Goal: Task Accomplishment & Management: Use online tool/utility

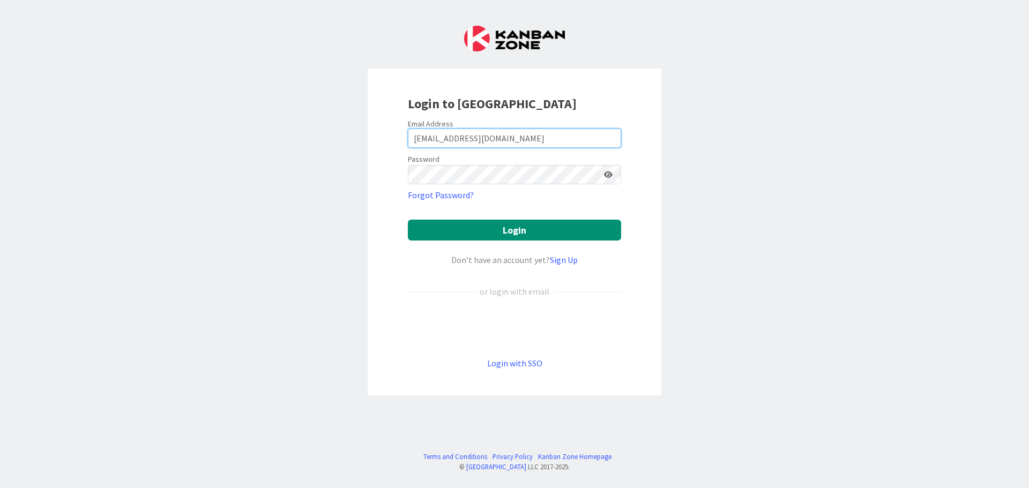
drag, startPoint x: 521, startPoint y: 136, endPoint x: 274, endPoint y: 117, distance: 248.3
click at [274, 117] on div "Login to [GEOGRAPHIC_DATA] Email Address [EMAIL_ADDRESS][DOMAIN_NAME] Password …" at bounding box center [514, 244] width 1029 height 488
type input "[EMAIL_ADDRESS][DOMAIN_NAME]"
click at [487, 223] on button "Login" at bounding box center [514, 230] width 213 height 21
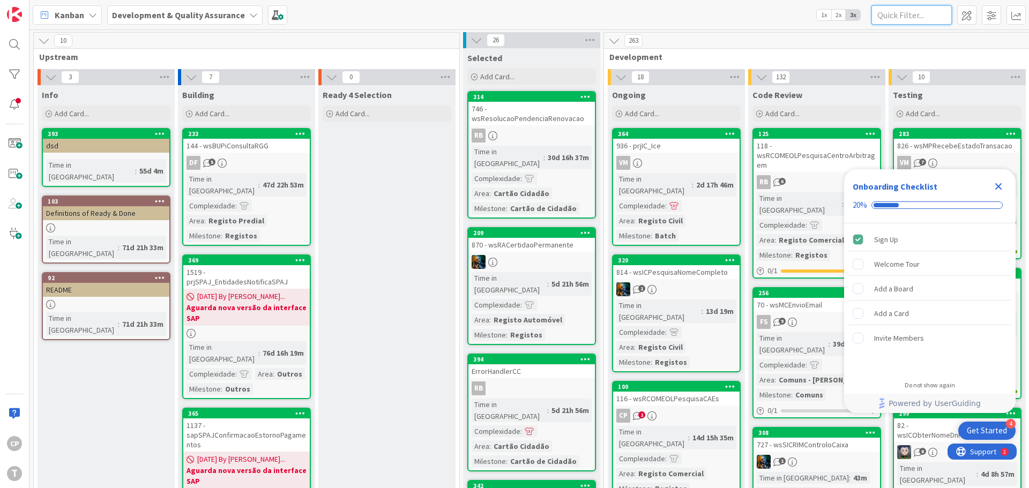
click at [906, 16] on input "text" at bounding box center [911, 14] width 80 height 19
paste input "793"
type input "793"
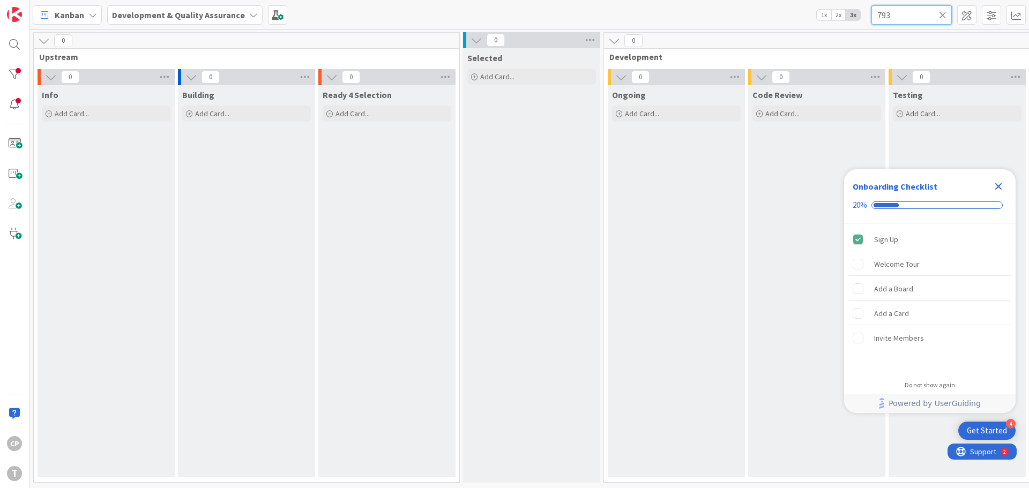
drag, startPoint x: 907, startPoint y: 14, endPoint x: 819, endPoint y: 6, distance: 88.8
click at [819, 6] on div "Kanban Development & Quality Assurance 1x 2x 3x 793" at bounding box center [529, 14] width 1000 height 29
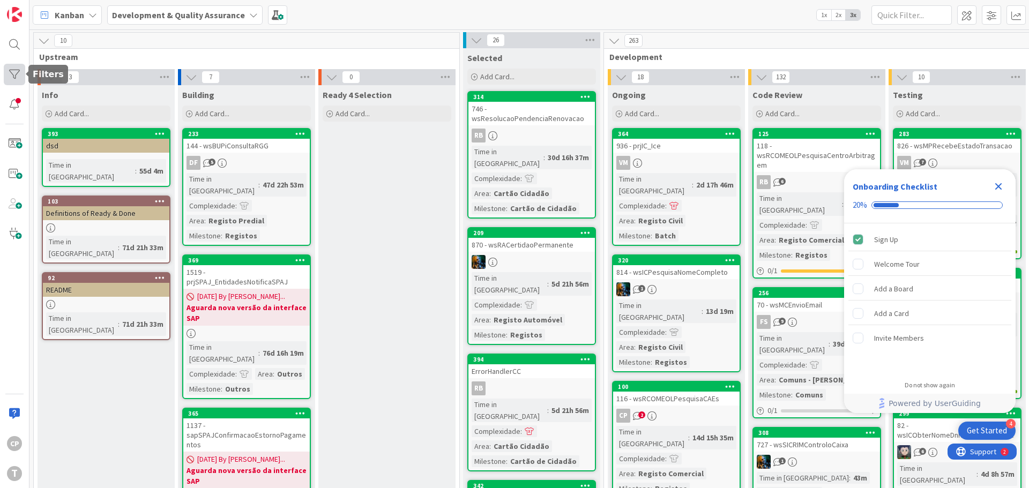
click at [12, 78] on div at bounding box center [14, 74] width 21 height 21
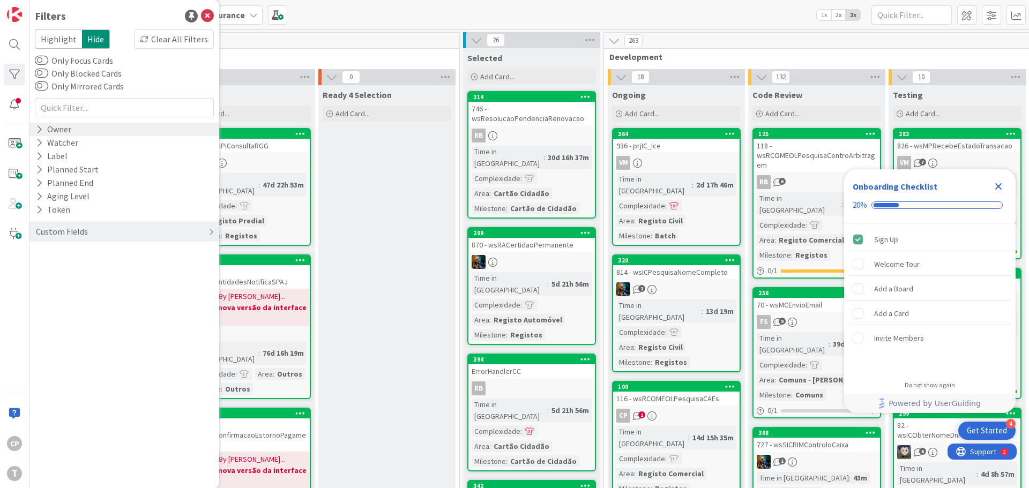
click at [43, 131] on div "Owner" at bounding box center [54, 129] width 38 height 13
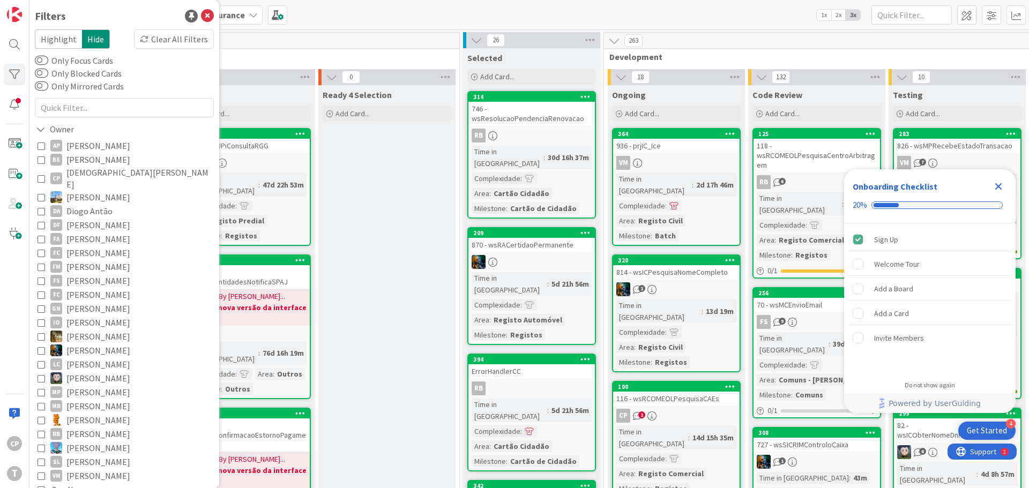
click at [37, 173] on div "AP [PERSON_NAME] BS [PERSON_NAME] CP Cristiano Pires [PERSON_NAME] DF [PERSON_N…" at bounding box center [124, 317] width 179 height 363
click at [41, 175] on icon at bounding box center [42, 179] width 8 height 8
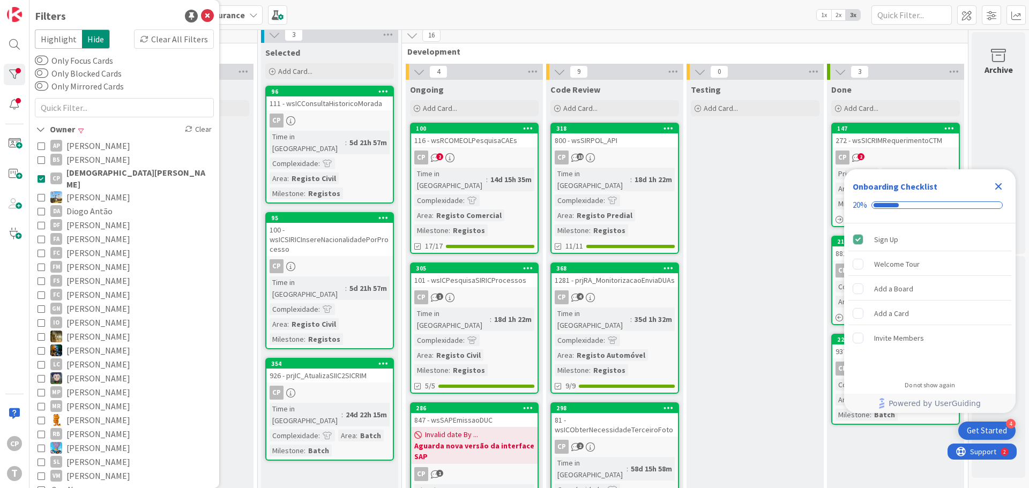
scroll to position [0, 210]
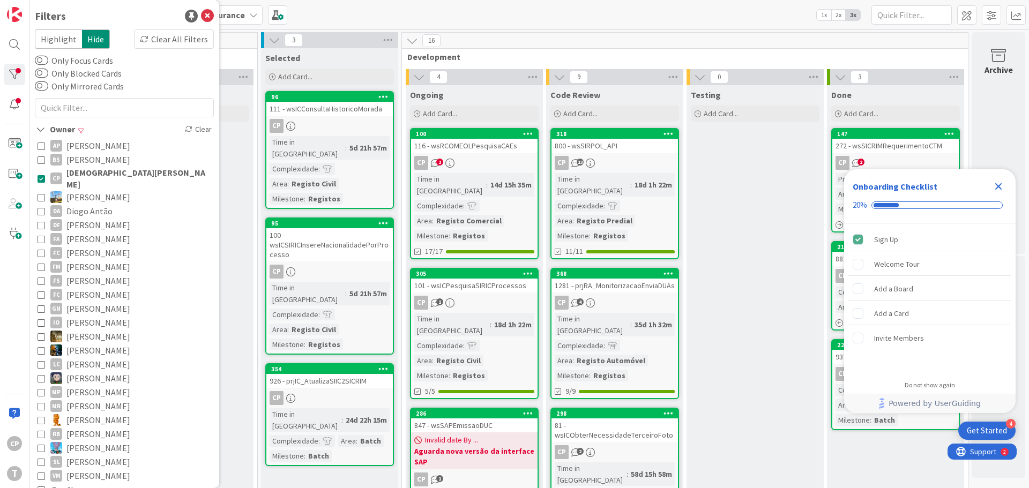
click at [42, 175] on icon at bounding box center [42, 179] width 8 height 8
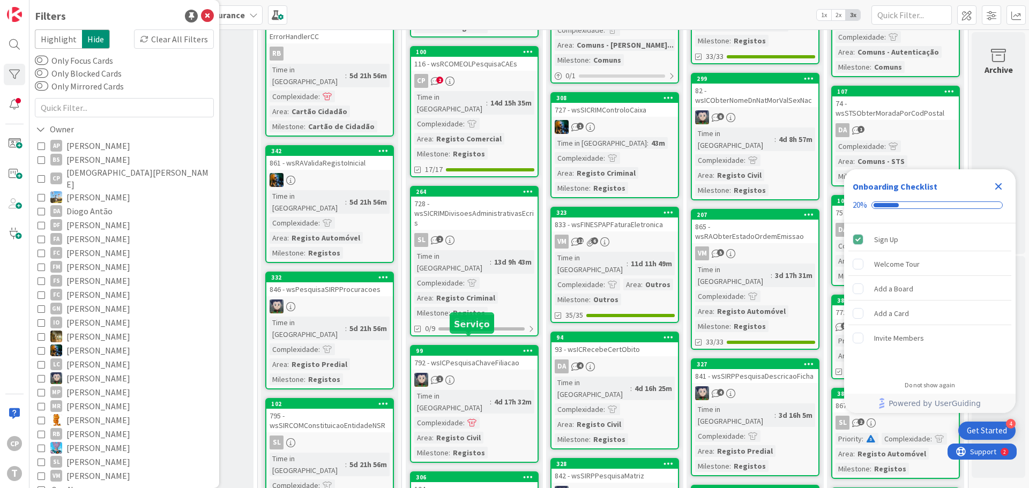
scroll to position [429, 210]
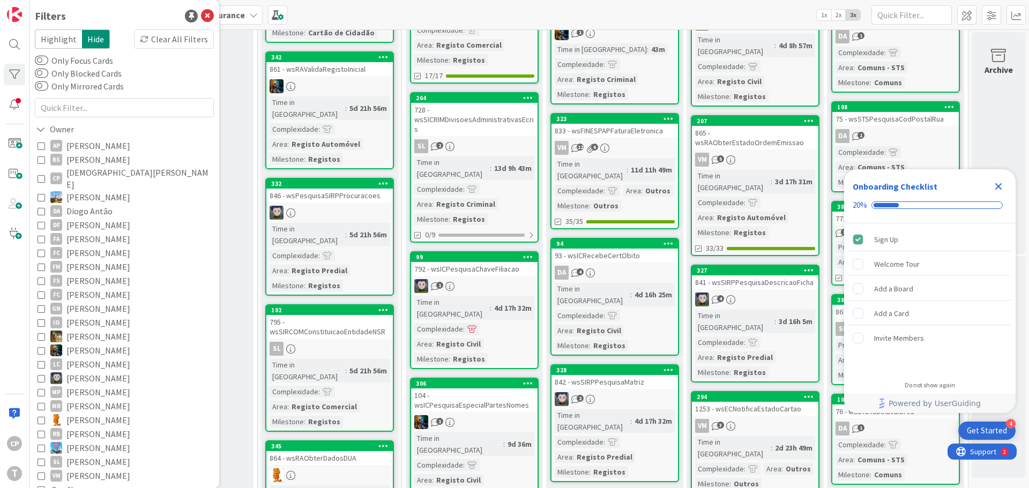
click at [37, 171] on div "AP [PERSON_NAME] BS [PERSON_NAME] CP Cristiano Pires [PERSON_NAME] DF [PERSON_N…" at bounding box center [124, 317] width 179 height 363
click at [43, 175] on icon at bounding box center [42, 179] width 8 height 8
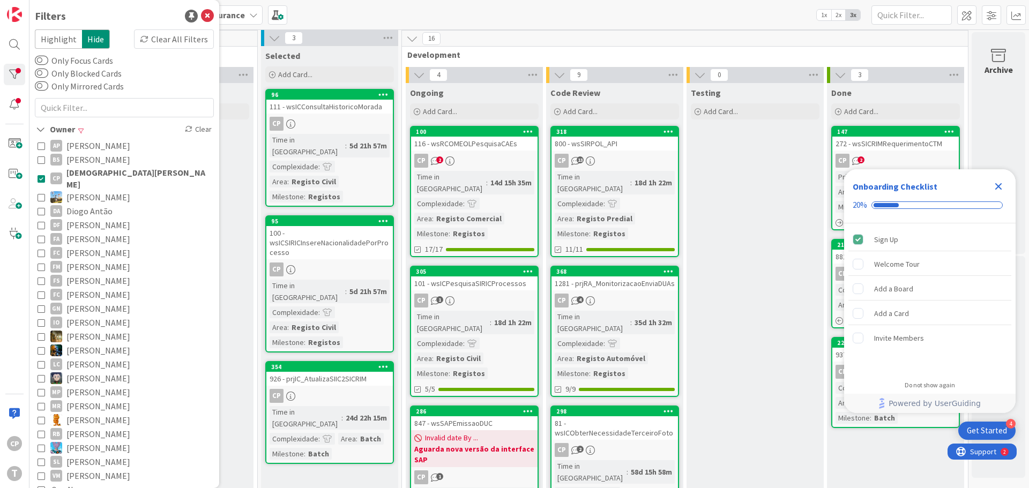
scroll to position [0, 210]
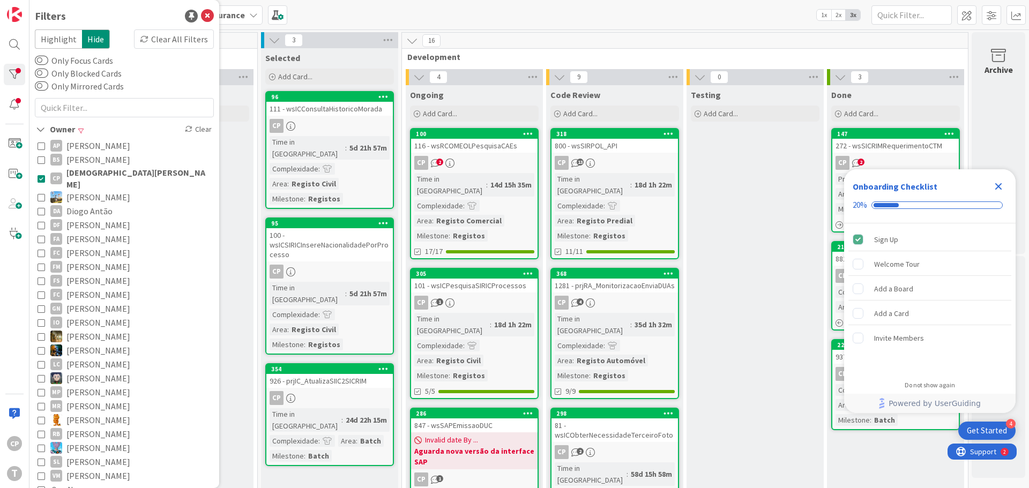
click at [436, 165] on span "2" at bounding box center [439, 162] width 7 height 7
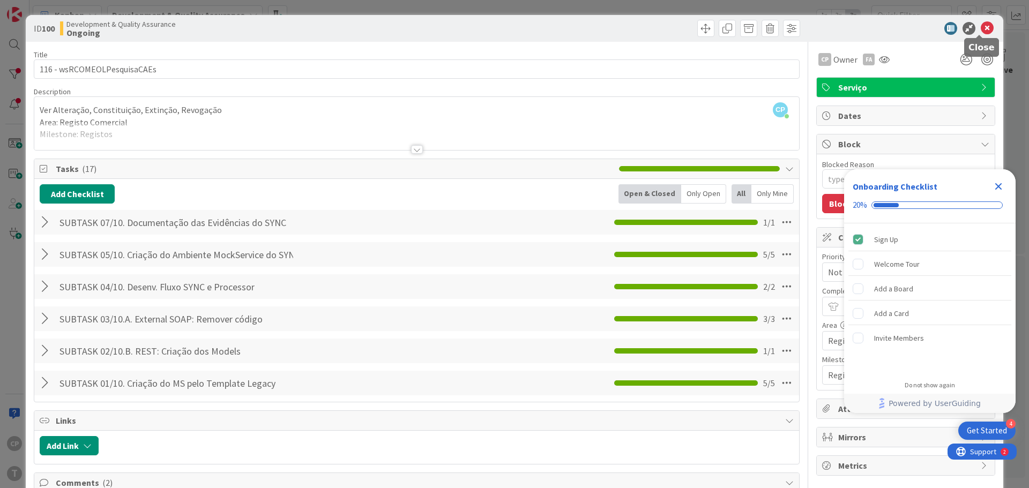
click at [981, 28] on icon at bounding box center [987, 28] width 13 height 13
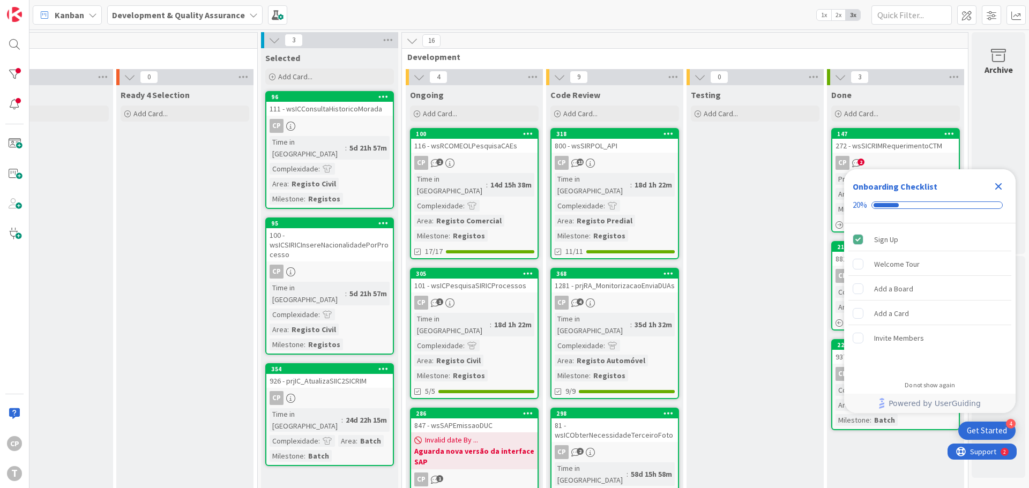
click at [471, 146] on div "116 - wsRCOMEOLPesquisaCAEs" at bounding box center [474, 146] width 126 height 14
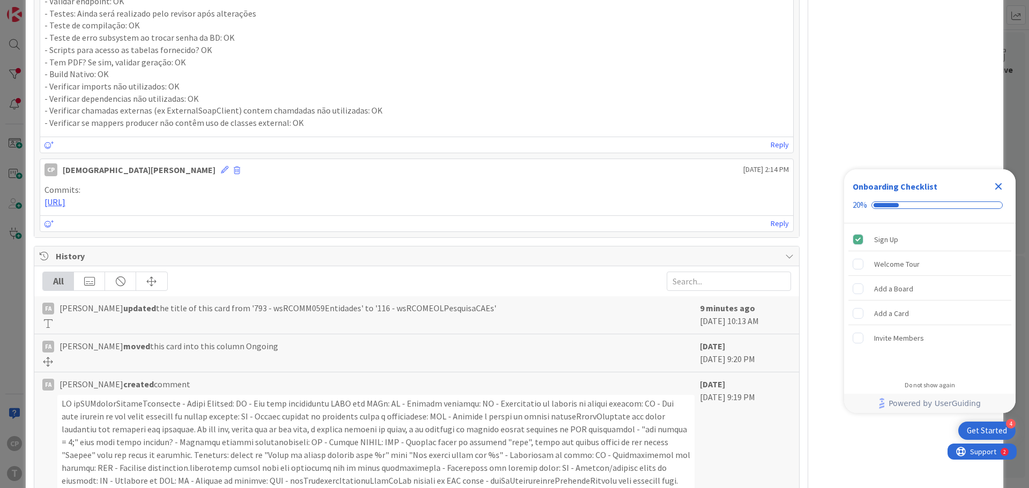
scroll to position [920, 0]
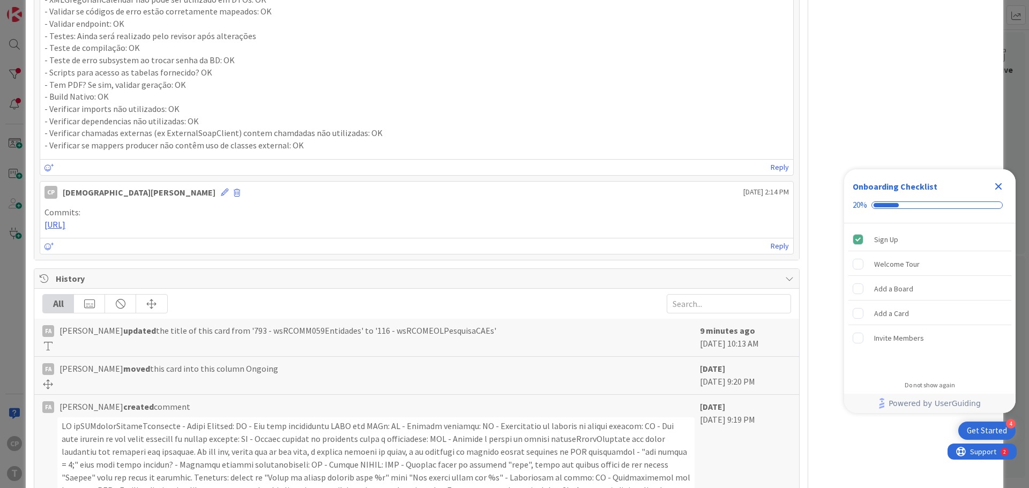
type textarea "x"
type input "793 - wsRCOMM059Entidades"
click at [1008, 185] on div "Onboarding Checklist 20%" at bounding box center [929, 196] width 171 height 54
click at [1002, 188] on icon "Close Checklist" at bounding box center [998, 186] width 13 height 13
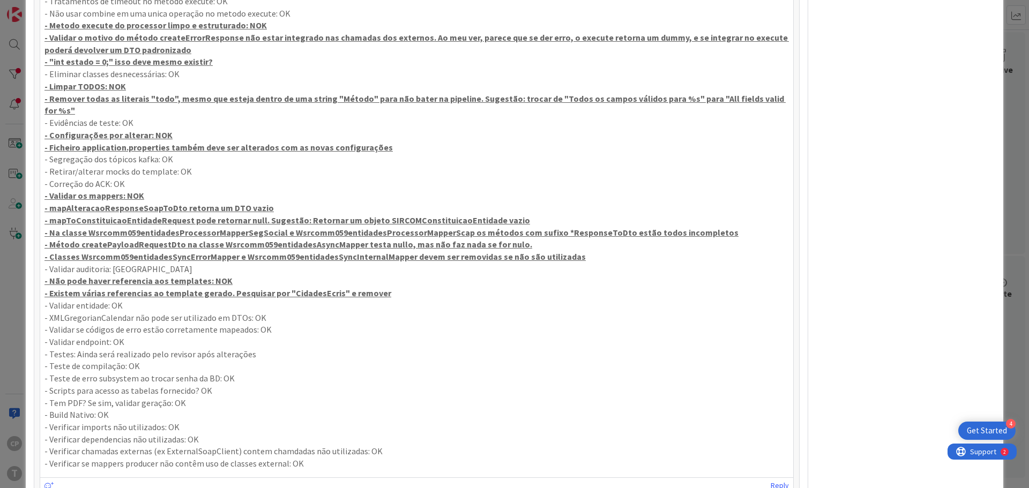
scroll to position [599, 0]
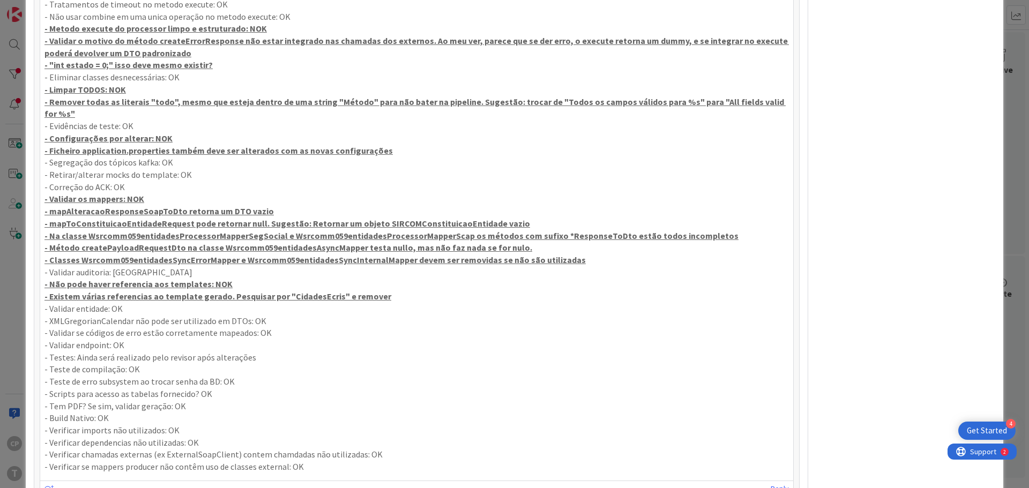
drag, startPoint x: 260, startPoint y: 295, endPoint x: 158, endPoint y: 295, distance: 102.4
click at [158, 295] on p "- Existem várias referencias ao template gerado. Pesquisar por "CidadesEcris" e…" at bounding box center [416, 296] width 744 height 12
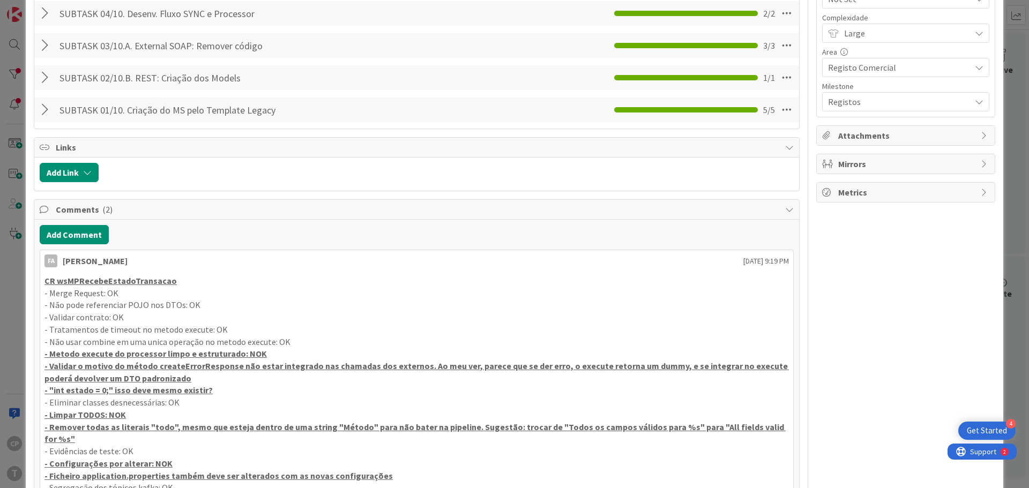
scroll to position [384, 0]
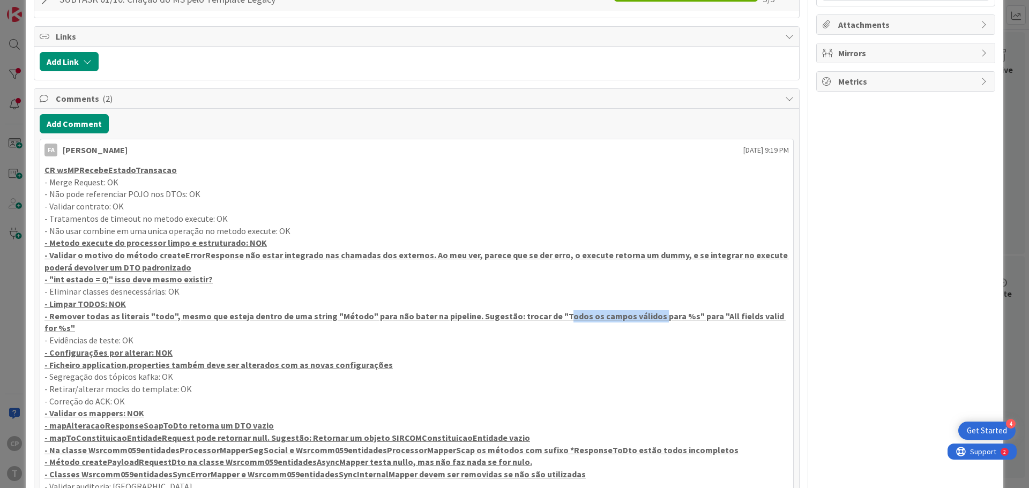
drag, startPoint x: 548, startPoint y: 314, endPoint x: 639, endPoint y: 314, distance: 91.1
click at [639, 314] on u "- Remover todas as literais "todo", mesmo que esteja dentro de uma string "Méto…" at bounding box center [414, 322] width 741 height 23
copy u "Todos os campos válidos"
drag, startPoint x: 704, startPoint y: 315, endPoint x: 771, endPoint y: 320, distance: 67.2
click at [771, 320] on p "- Remover todas as literais "todo", mesmo que esteja dentro de uma string "Méto…" at bounding box center [416, 322] width 744 height 24
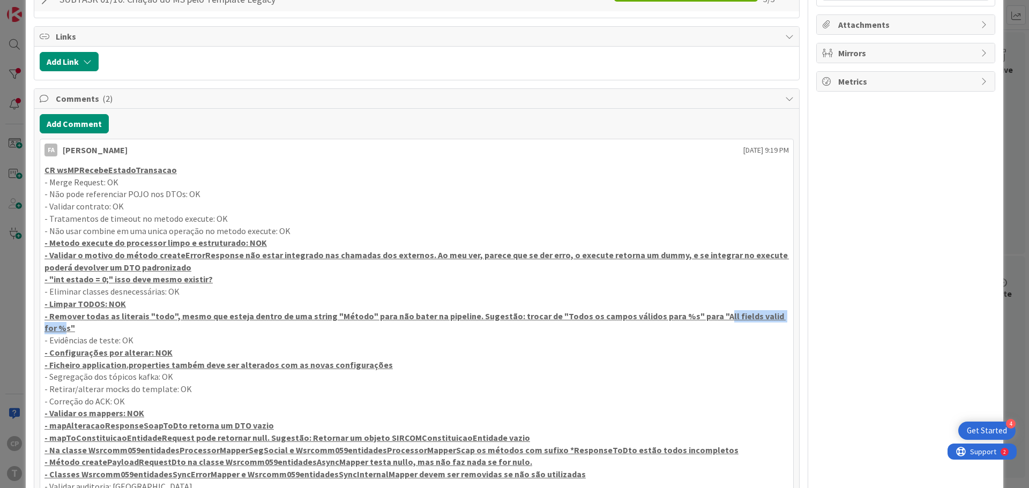
copy u "All fields valid for"
drag, startPoint x: 48, startPoint y: 312, endPoint x: 777, endPoint y: 324, distance: 729.0
click at [777, 324] on p "- Remover todas as literais "todo", mesmo que esteja dentro de uma string "Méto…" at bounding box center [416, 322] width 744 height 24
copy u "Remover todas as literais "todo", mesmo que esteja dentro de uma string "Método…"
drag, startPoint x: 42, startPoint y: 252, endPoint x: 232, endPoint y: 279, distance: 192.2
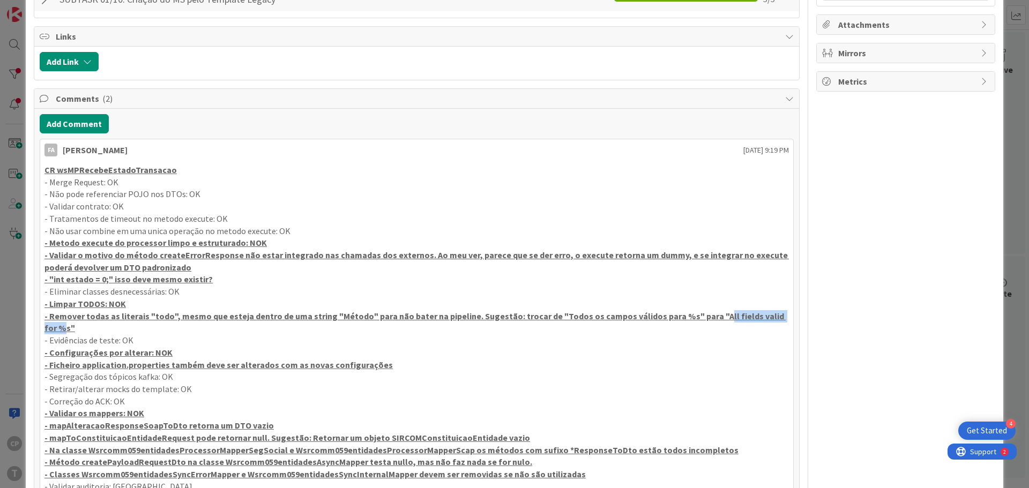
click at [232, 279] on div "CR wsMPRecebeEstadoTransacao - Merge Request: OK - Não pode referenciar POJO no…" at bounding box center [416, 426] width 753 height 532
copy div "- Validar o motivo do método createErrorResponse não estar integrado nas chamad…"
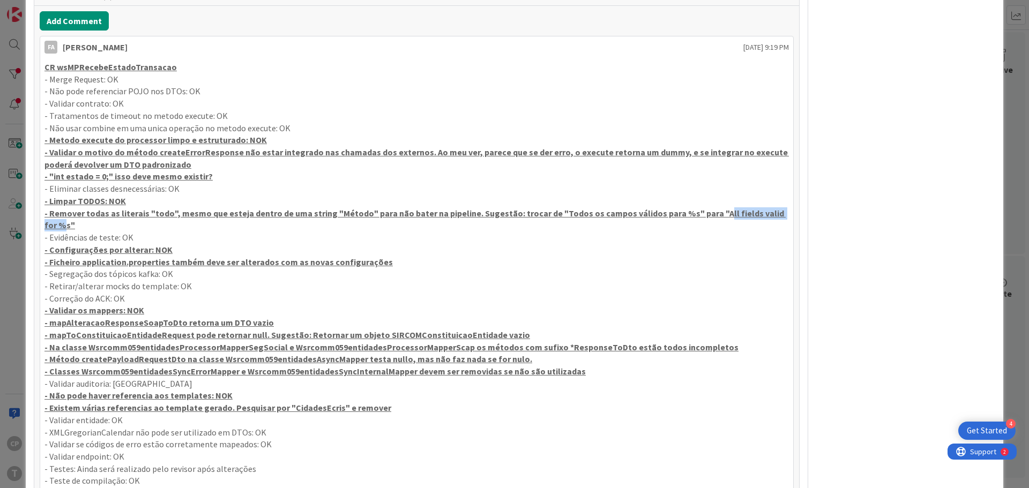
scroll to position [491, 0]
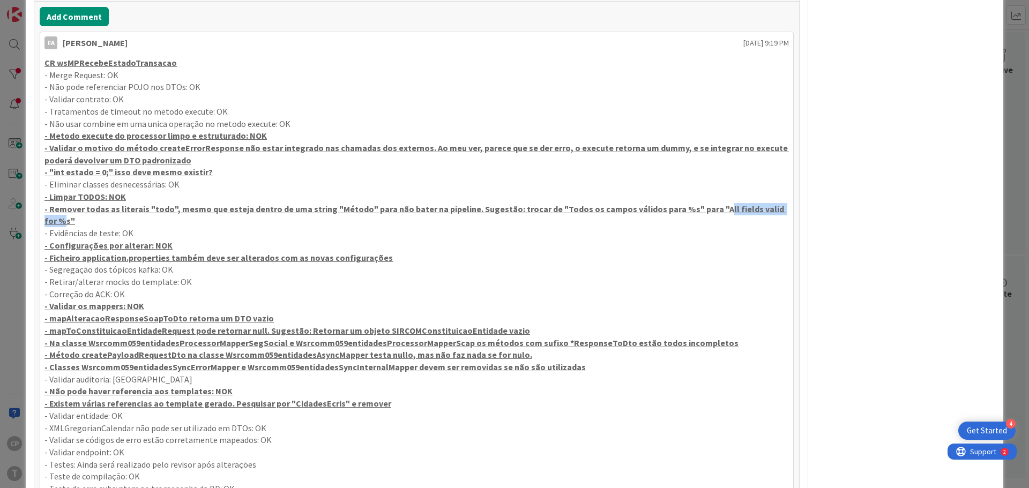
click at [313, 177] on p "- "int estado = 0;" isso deve mesmo existir?" at bounding box center [416, 172] width 744 height 12
drag, startPoint x: 55, startPoint y: 168, endPoint x: 106, endPoint y: 168, distance: 50.9
click at [106, 168] on u "- "int estado = 0;" isso deve mesmo existir?" at bounding box center [128, 172] width 168 height 11
copy u "int estado = 0"
click at [687, 292] on p "- Correção do ACK: OK" at bounding box center [416, 294] width 744 height 12
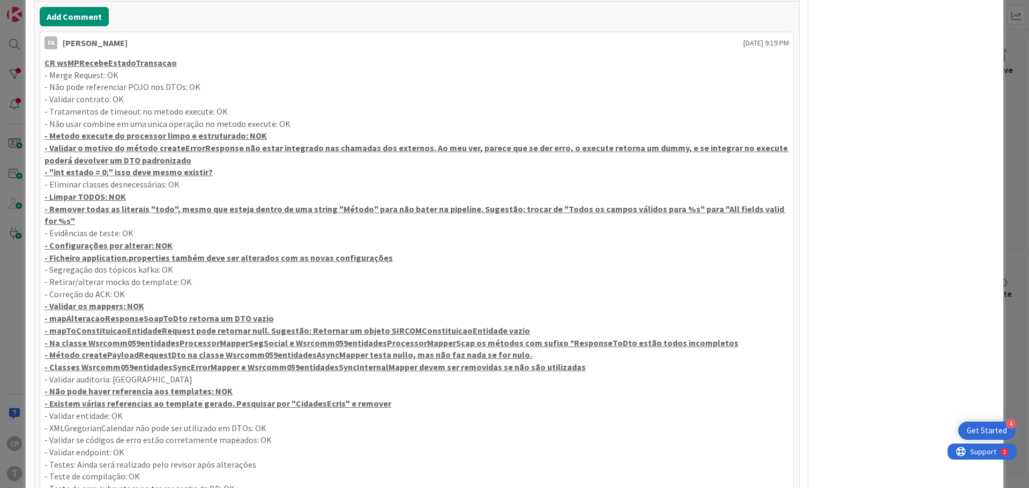
type textarea "x"
